Goal: Find specific page/section: Find specific page/section

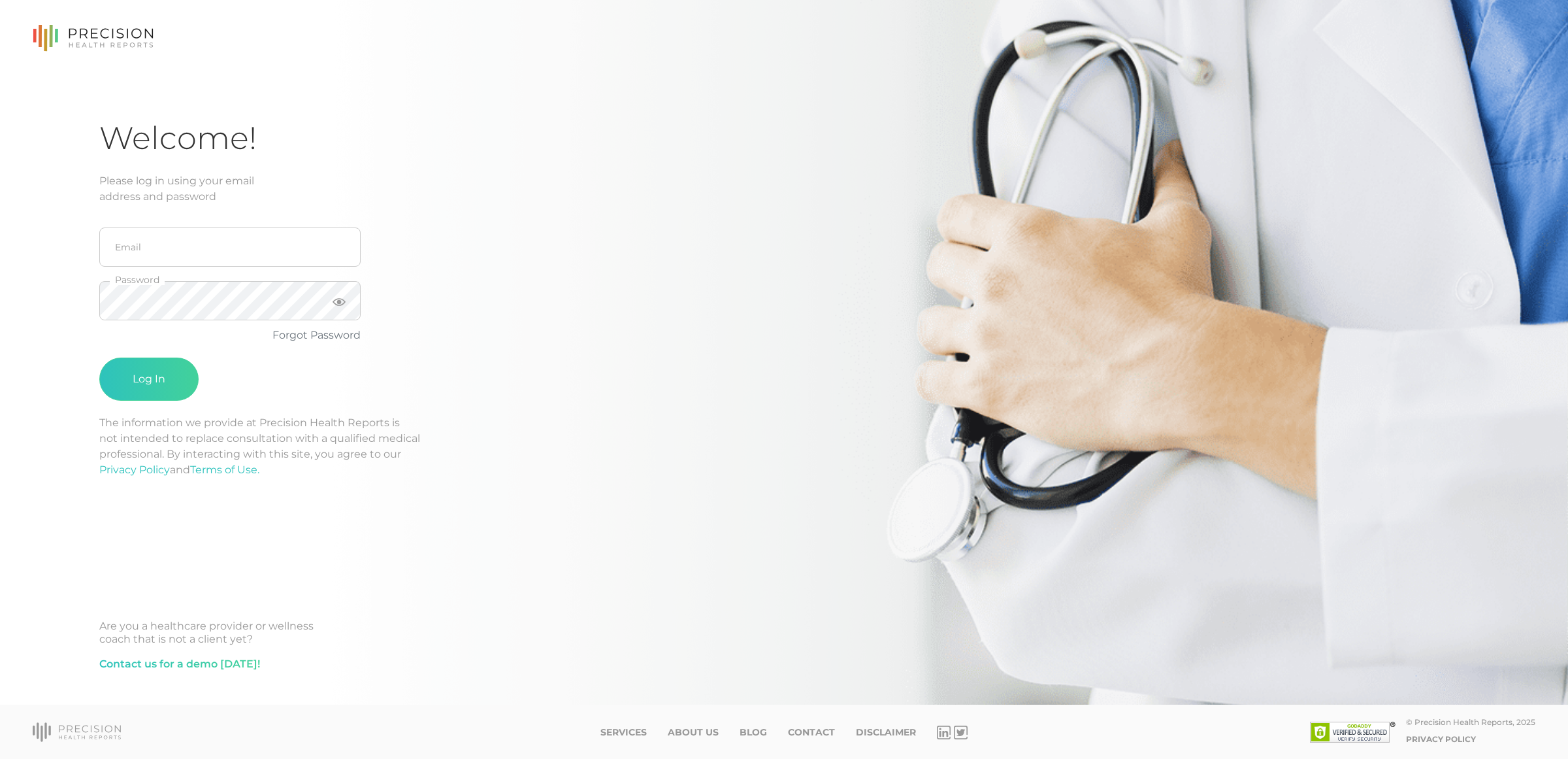
type input "[EMAIL_ADDRESS][DOMAIN_NAME]"
click at [100, 357] on button "Log In" at bounding box center [149, 379] width 100 height 43
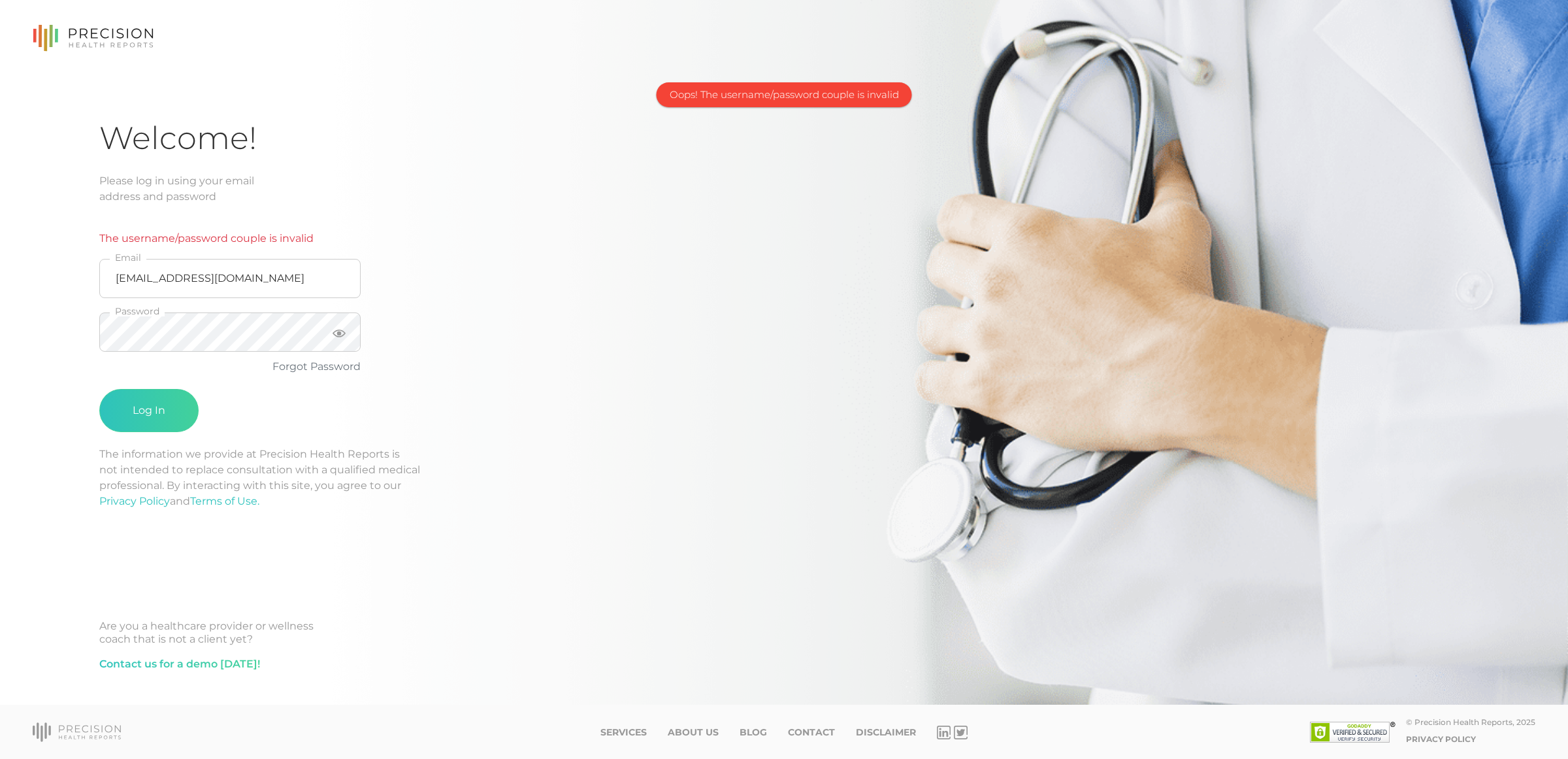
click at [435, 279] on div "The username/password couple is invalid [EMAIL_ADDRESS][DOMAIN_NAME] Email Pass…" at bounding box center [309, 325] width 418 height 242
click at [341, 332] on icon at bounding box center [339, 333] width 13 height 13
click at [76, 331] on div "Welcome! Please log in using your email address and password The username/passw…" at bounding box center [784, 352] width 1568 height 705
click at [100, 389] on button "Log In" at bounding box center [149, 410] width 100 height 43
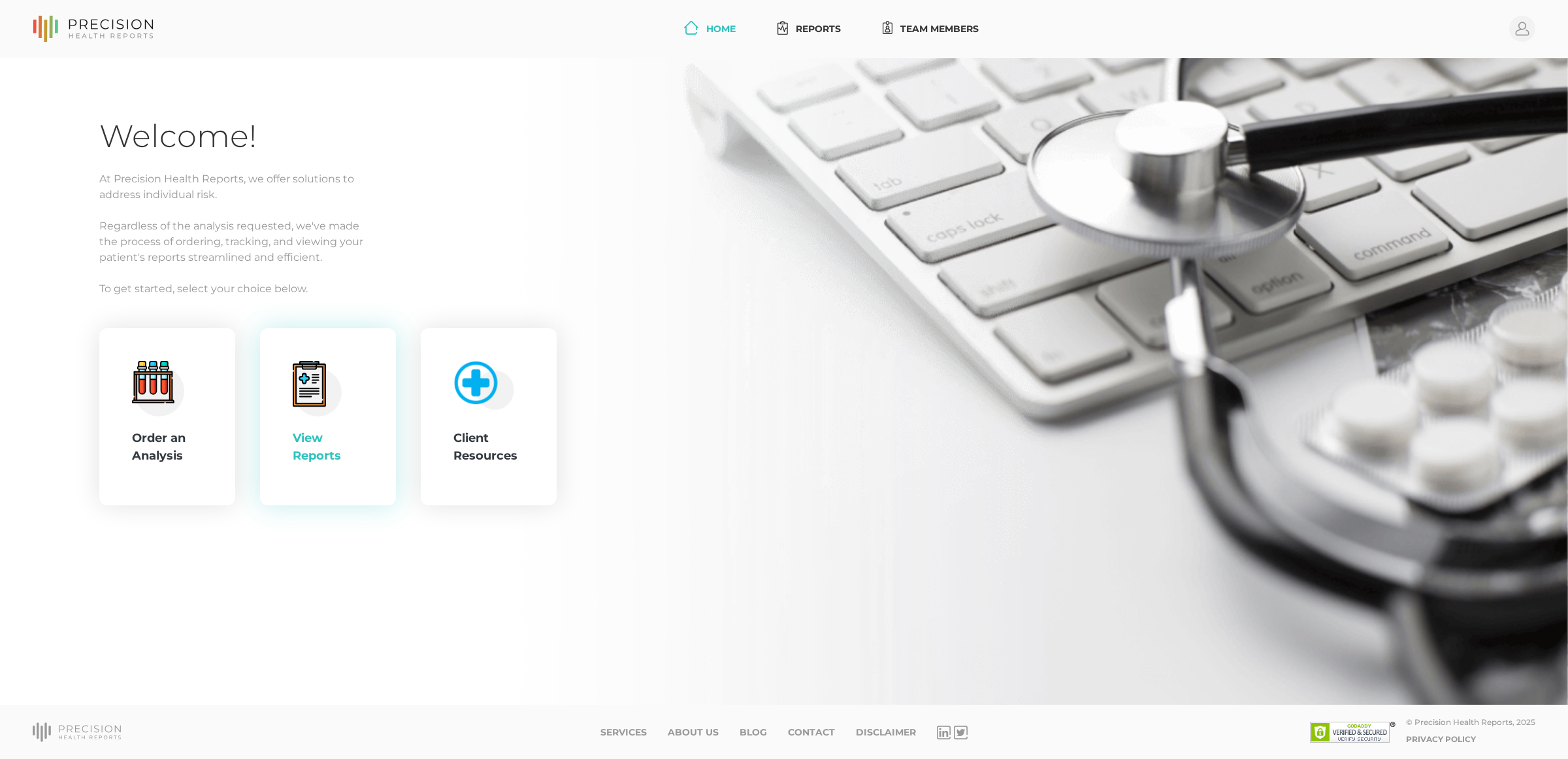
click at [337, 400] on circle at bounding box center [318, 392] width 48 height 48
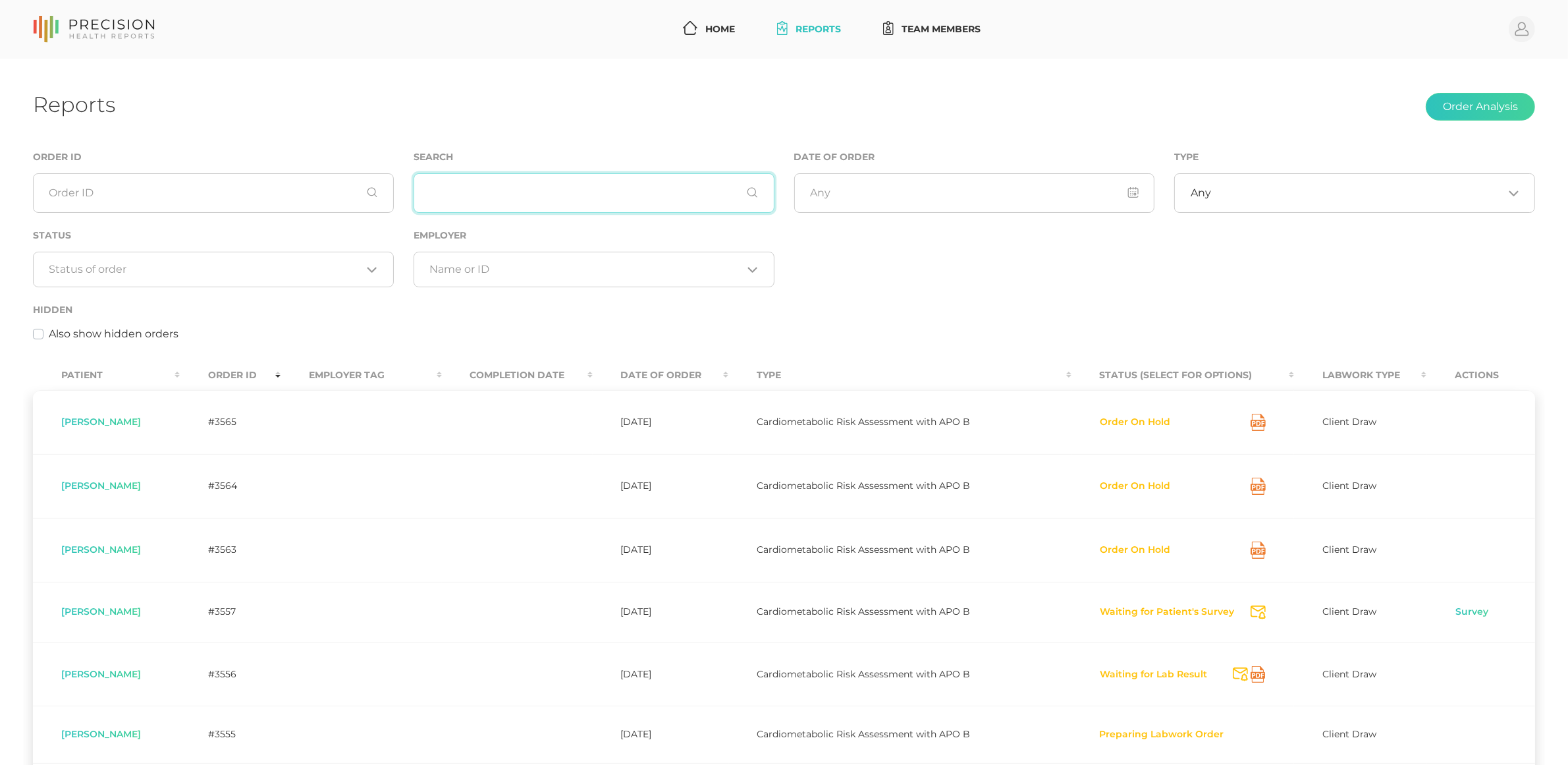
click at [469, 191] on input "text" at bounding box center [593, 193] width 361 height 39
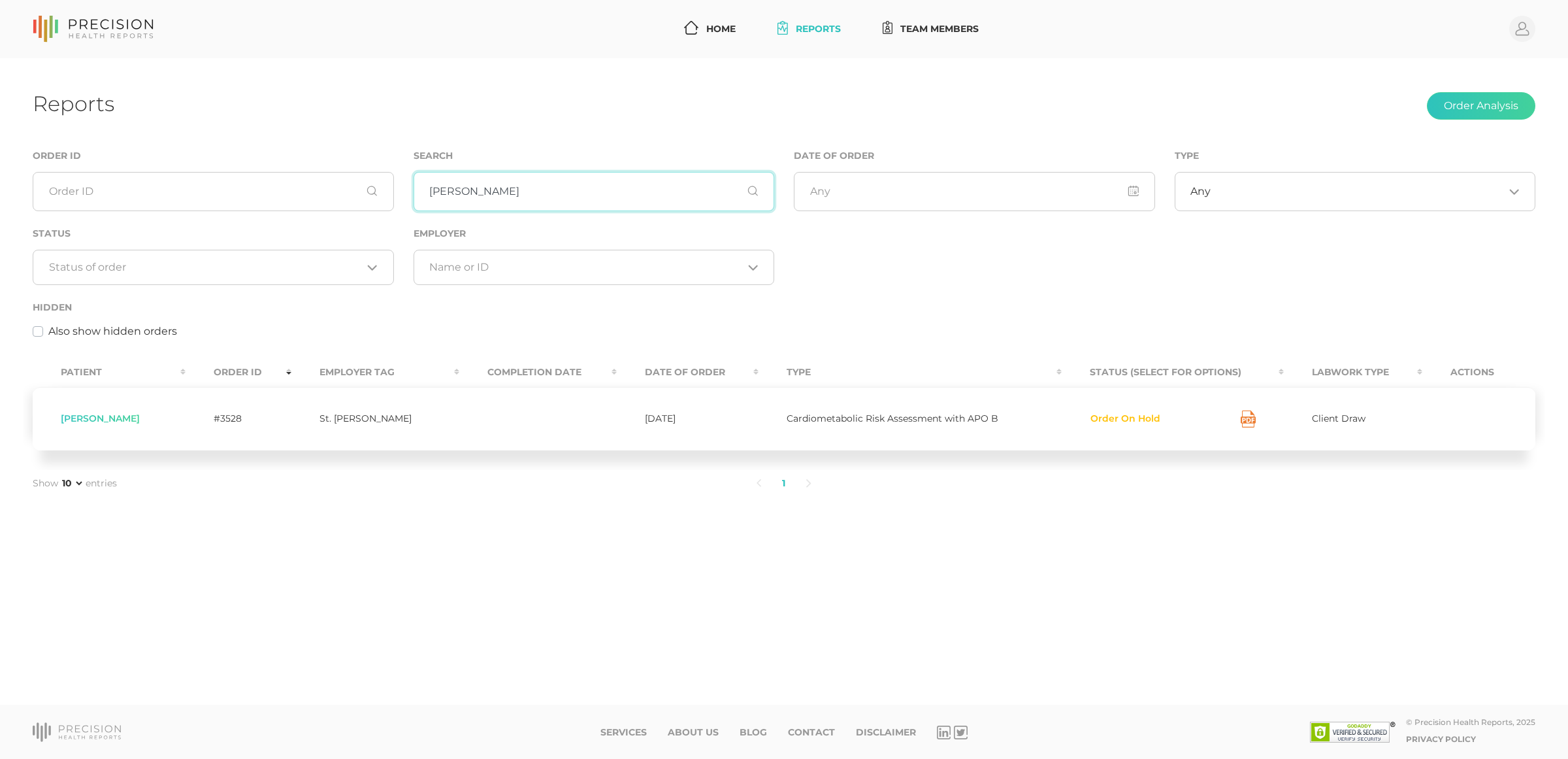
type input "[PERSON_NAME]"
click at [1242, 419] on icon at bounding box center [1248, 419] width 15 height 17
